Goal: Navigation & Orientation: Find specific page/section

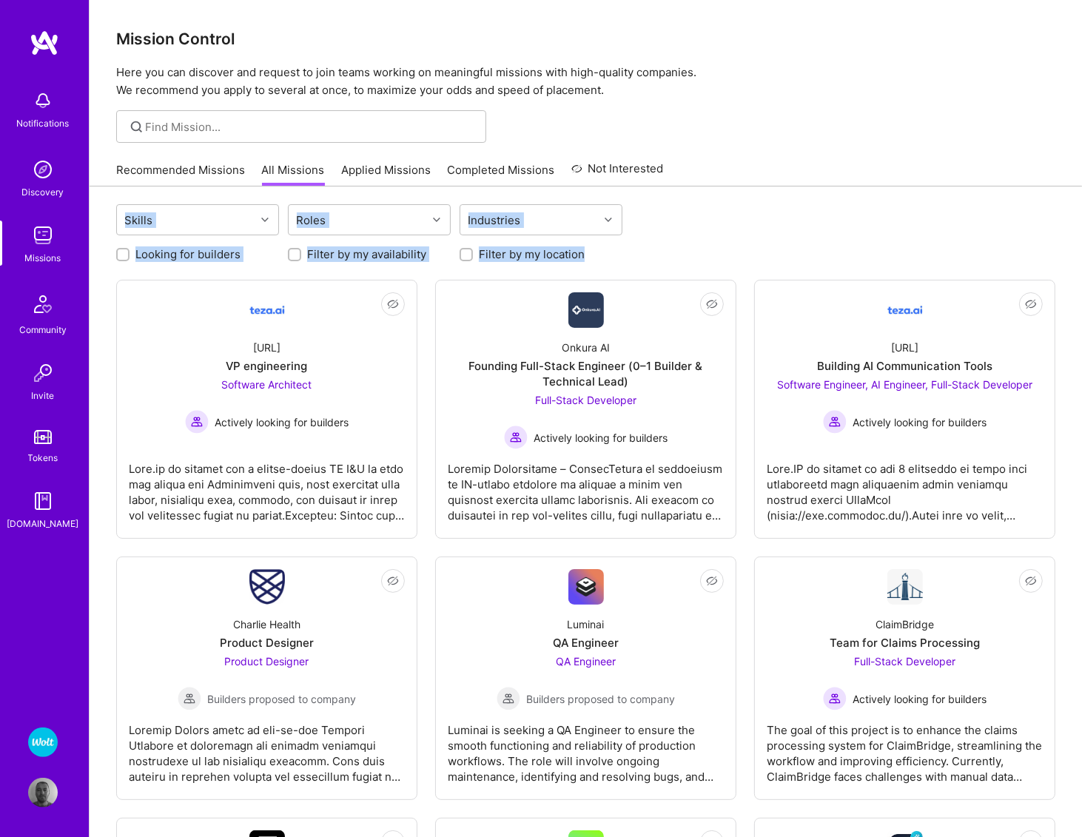
drag, startPoint x: 722, startPoint y: 259, endPoint x: 94, endPoint y: 187, distance: 631.8
drag, startPoint x: 95, startPoint y: 187, endPoint x: 657, endPoint y: 257, distance: 566.8
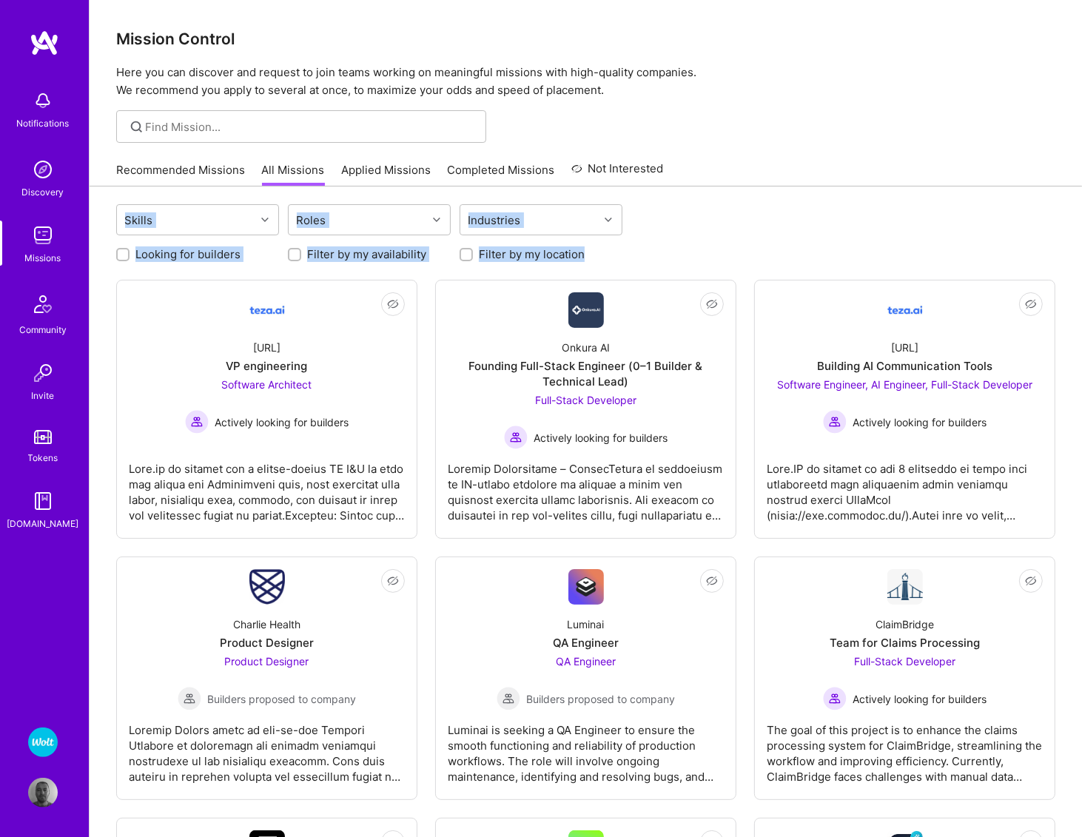
click at [658, 257] on div "Looking for builders Filter by my availability Filter by my location" at bounding box center [585, 250] width 939 height 23
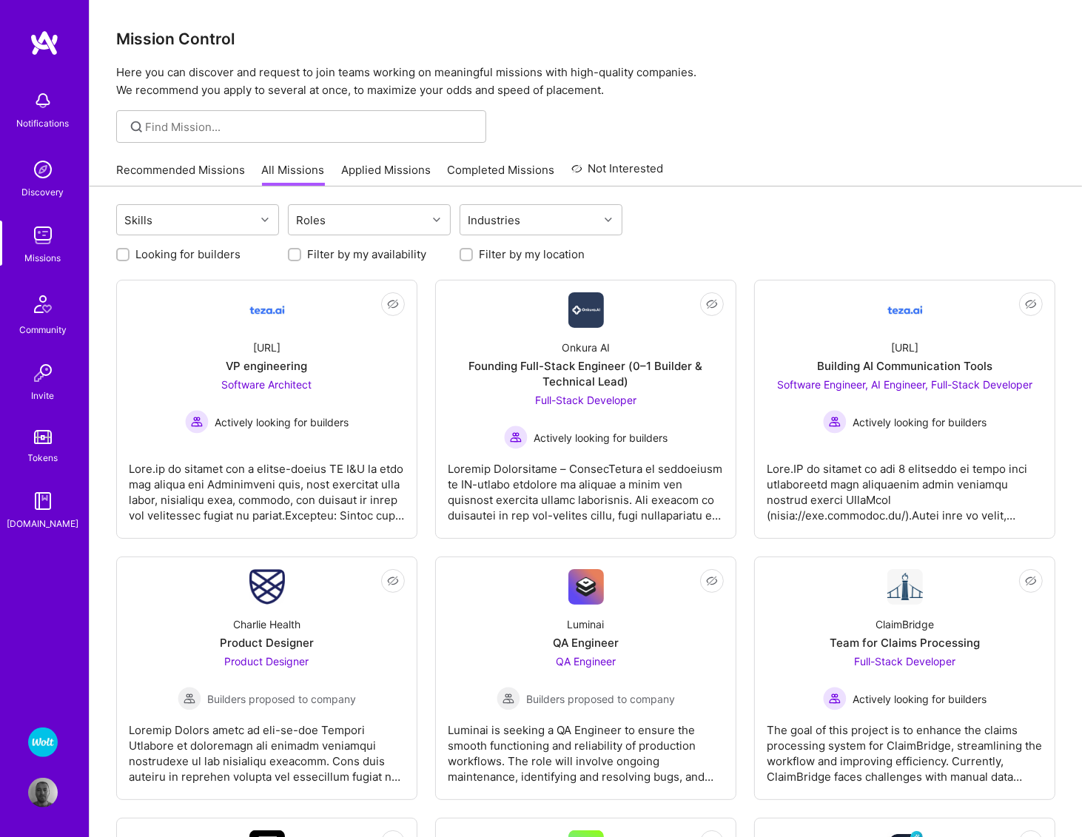
click at [525, 82] on p "Here you can discover and request to join teams working on meaningful missions …" at bounding box center [585, 82] width 939 height 36
click at [531, 93] on p "Here you can discover and request to join teams working on meaningful missions …" at bounding box center [585, 82] width 939 height 36
